Goal: Information Seeking & Learning: Learn about a topic

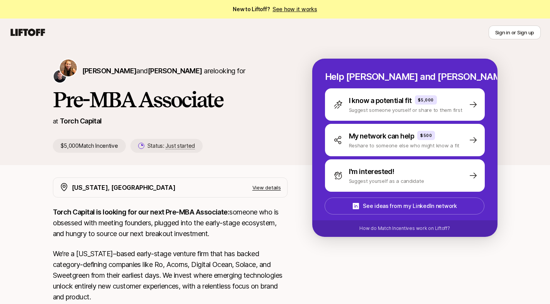
click at [179, 231] on p "Torch Capital is looking for our next Pre-MBA Associate: someone who is obsesse…" at bounding box center [170, 223] width 235 height 32
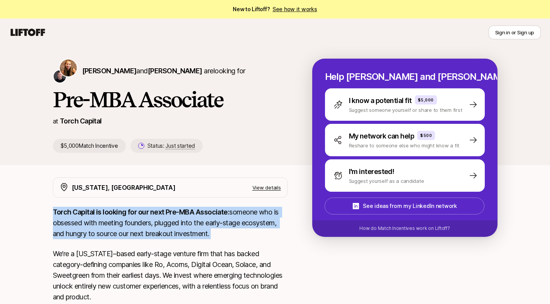
click at [179, 231] on p "Torch Capital is looking for our next Pre-MBA Associate: someone who is obsesse…" at bounding box center [170, 223] width 235 height 32
click at [130, 220] on p "Torch Capital is looking for our next Pre-MBA Associate: someone who is obsesse…" at bounding box center [170, 223] width 235 height 32
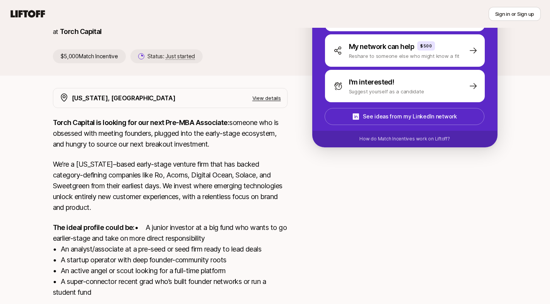
scroll to position [99, 0]
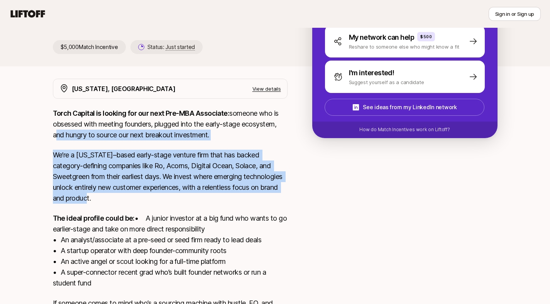
drag, startPoint x: 53, startPoint y: 150, endPoint x: 152, endPoint y: 200, distance: 111.0
click at [152, 200] on div "[PERSON_NAME] and [PERSON_NAME] are looking for Pre-MBA Associate at Torch Capi…" at bounding box center [275, 155] width 550 height 415
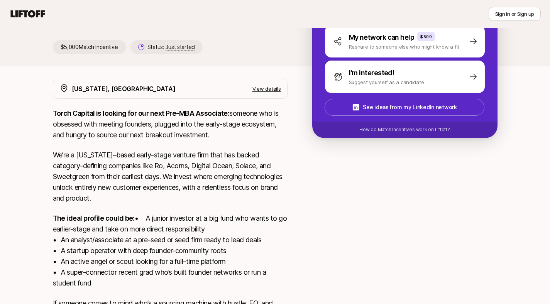
click at [152, 199] on p "We’re a [US_STATE]–based early-stage venture firm that has backed category-defi…" at bounding box center [170, 177] width 235 height 54
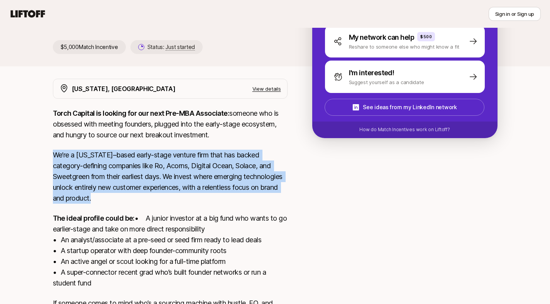
click at [152, 199] on p "We’re a [US_STATE]–based early-stage venture firm that has backed category-defi…" at bounding box center [170, 177] width 235 height 54
click at [140, 193] on p "We’re a [US_STATE]–based early-stage venture firm that has backed category-defi…" at bounding box center [170, 177] width 235 height 54
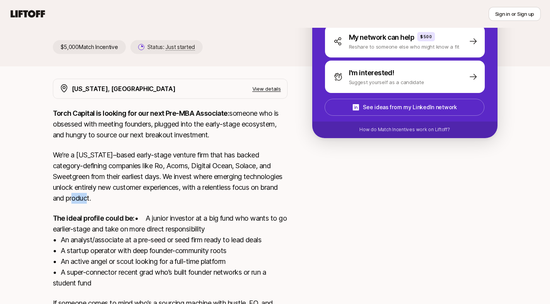
drag, startPoint x: 153, startPoint y: 201, endPoint x: 127, endPoint y: 202, distance: 26.3
click at [127, 202] on p "We’re a [US_STATE]–based early-stage venture firm that has backed category-defi…" at bounding box center [170, 177] width 235 height 54
click at [127, 203] on p "We’re a [US_STATE]–based early-stage venture firm that has backed category-defi…" at bounding box center [170, 177] width 235 height 54
click at [97, 191] on p "We’re a [US_STATE]–based early-stage venture firm that has backed category-defi…" at bounding box center [170, 177] width 235 height 54
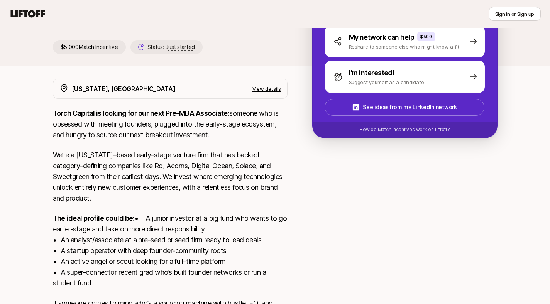
click at [98, 188] on p "We’re a [US_STATE]–based early-stage venture firm that has backed category-defi…" at bounding box center [170, 177] width 235 height 54
click at [97, 187] on p "We’re a [US_STATE]–based early-stage venture firm that has backed category-defi…" at bounding box center [170, 177] width 235 height 54
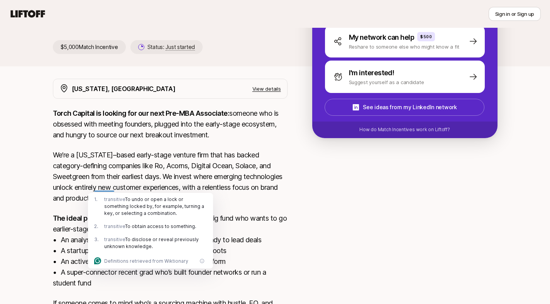
click at [107, 179] on p "We’re a [US_STATE]–based early-stage venture firm that has backed category-defi…" at bounding box center [170, 177] width 235 height 54
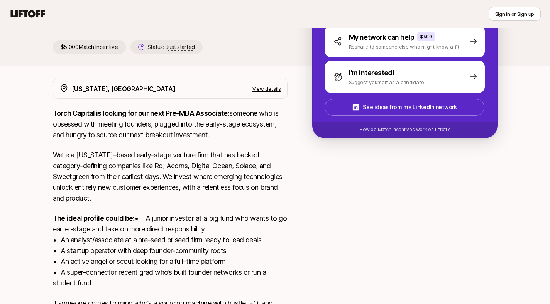
click at [112, 177] on p "We’re a [US_STATE]–based early-stage venture firm that has backed category-defi…" at bounding box center [170, 177] width 235 height 54
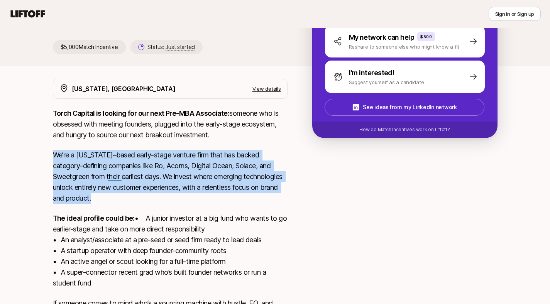
click at [112, 177] on p "We’re a [US_STATE]–based early-stage venture firm that has backed category-defi…" at bounding box center [170, 177] width 235 height 54
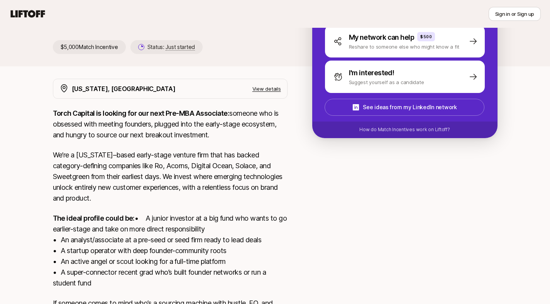
click at [105, 173] on p "We’re a [US_STATE]–based early-stage venture firm that has backed category-defi…" at bounding box center [170, 177] width 235 height 54
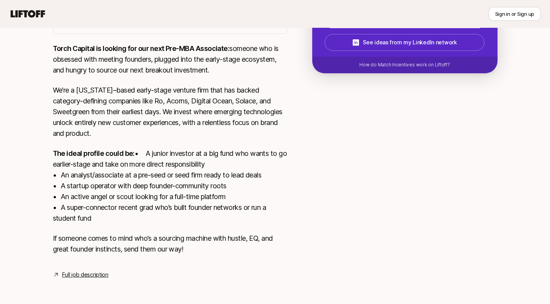
scroll to position [174, 0]
drag, startPoint x: 25, startPoint y: 154, endPoint x: 132, endPoint y: 151, distance: 106.6
click at [132, 151] on div "[PERSON_NAME] and [PERSON_NAME] are looking for Pre-MBA Associate at Torch Capi…" at bounding box center [275, 90] width 550 height 415
click at [130, 151] on p "The ideal profile could be: • A junior investor at a big fund who wants to go e…" at bounding box center [170, 186] width 235 height 76
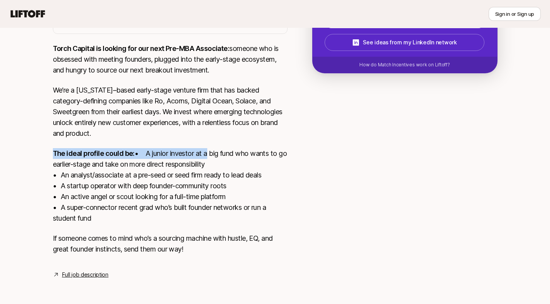
drag, startPoint x: 43, startPoint y: 141, endPoint x: 119, endPoint y: 157, distance: 77.8
click at [119, 157] on div "[US_STATE], [GEOGRAPHIC_DATA] View details Torch Capital is looking for our nex…" at bounding box center [275, 147] width 463 height 266
drag, startPoint x: 119, startPoint y: 156, endPoint x: 112, endPoint y: 158, distance: 6.8
click at [119, 156] on p "The ideal profile could be: • A junior investor at a big fund who wants to go e…" at bounding box center [170, 186] width 235 height 76
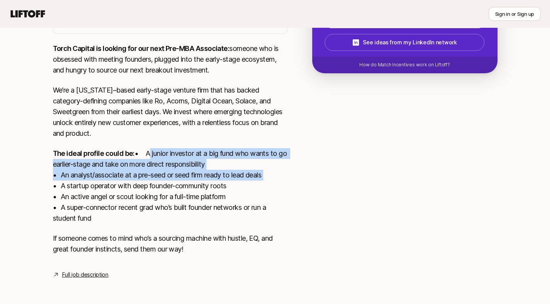
drag, startPoint x: 59, startPoint y: 155, endPoint x: 280, endPoint y: 175, distance: 222.1
click at [280, 175] on p "The ideal profile could be: • A junior investor at a big fund who wants to go e…" at bounding box center [170, 186] width 235 height 76
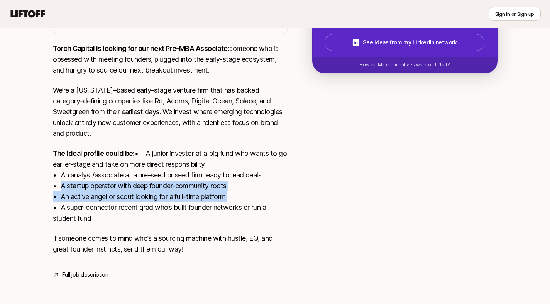
drag, startPoint x: 57, startPoint y: 189, endPoint x: 264, endPoint y: 193, distance: 207.3
click at [264, 193] on p "The ideal profile could be: • A junior investor at a big fund who wants to go e…" at bounding box center [170, 186] width 235 height 76
drag, startPoint x: 264, startPoint y: 193, endPoint x: 218, endPoint y: 209, distance: 48.6
click at [264, 194] on p "The ideal profile could be: • A junior investor at a big fund who wants to go e…" at bounding box center [170, 186] width 235 height 76
drag, startPoint x: 209, startPoint y: 257, endPoint x: 130, endPoint y: 218, distance: 88.0
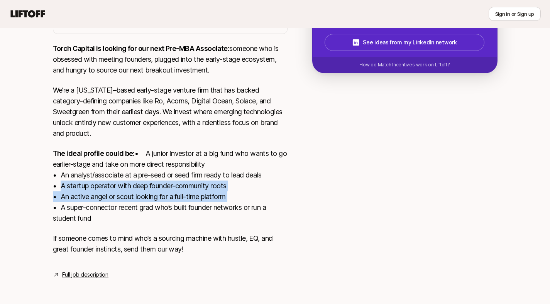
click at [130, 218] on div "Torch Capital is looking for our next Pre-MBA Associate: someone who is obsesse…" at bounding box center [170, 153] width 235 height 221
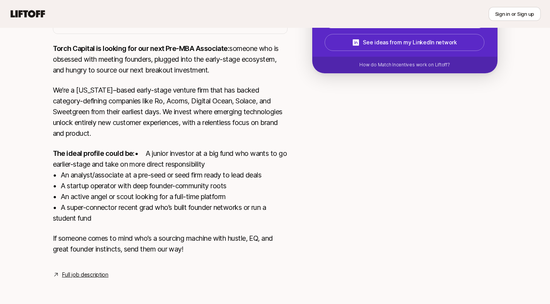
click at [130, 217] on p "The ideal profile could be: • A junior investor at a big fund who wants to go e…" at bounding box center [170, 186] width 235 height 76
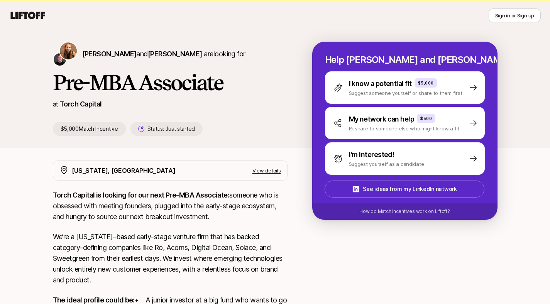
scroll to position [0, 0]
